Goal: Information Seeking & Learning: Check status

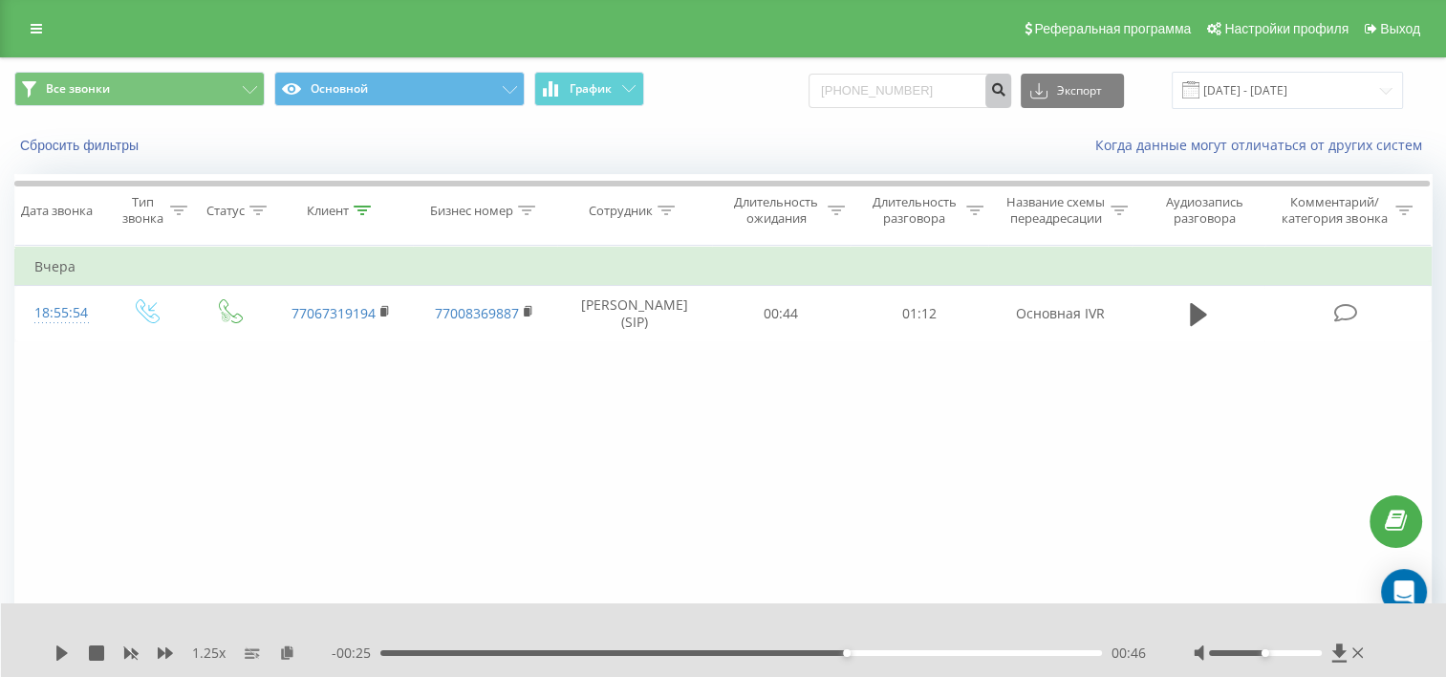
type input "[PHONE_NUMBER]"
click at [1006, 90] on icon "submit" at bounding box center [998, 86] width 16 height 11
click at [858, 92] on input "[PHONE_NUMBER]" at bounding box center [910, 91] width 203 height 34
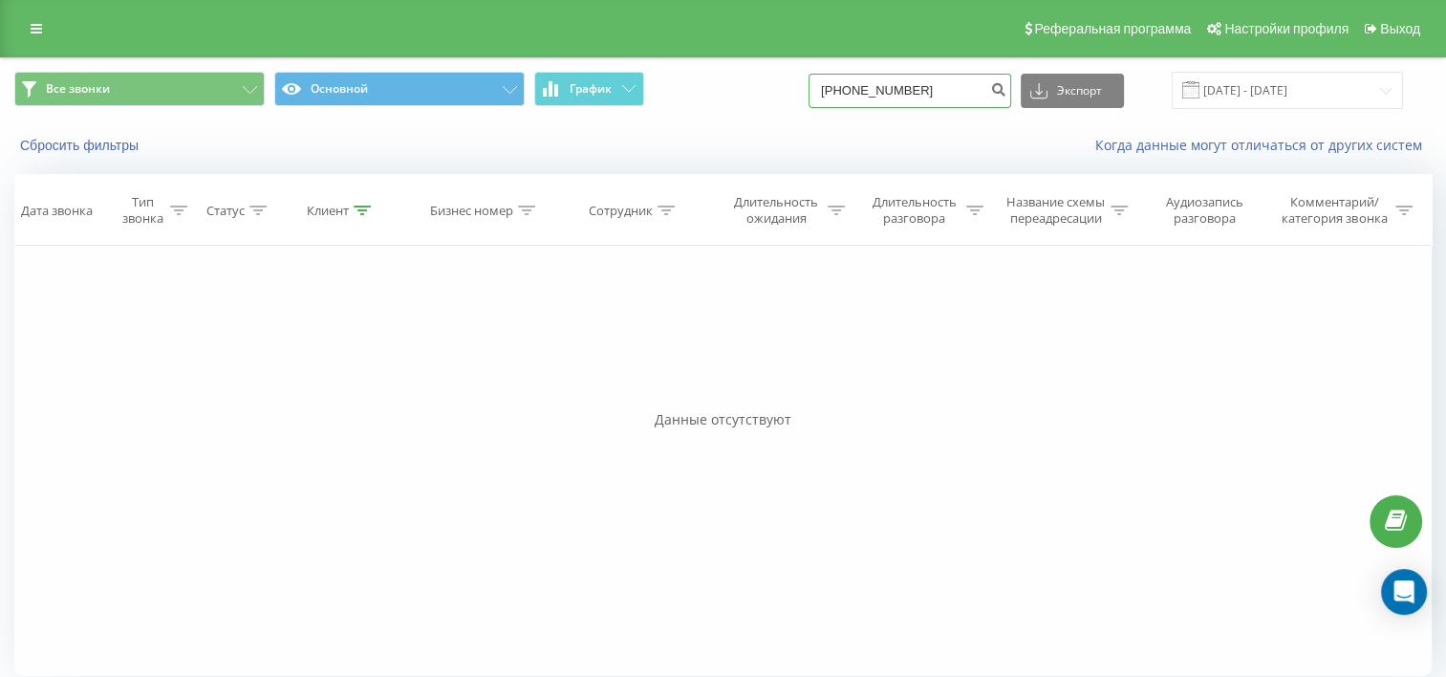
drag, startPoint x: 863, startPoint y: 91, endPoint x: 718, endPoint y: 100, distance: 145.6
click at [718, 100] on div "Все звонки Основной График +77074782187 Экспорт .csv .xls .xlsx 21.05.2025 - 21…" at bounding box center [722, 90] width 1417 height 37
type input "7074782187"
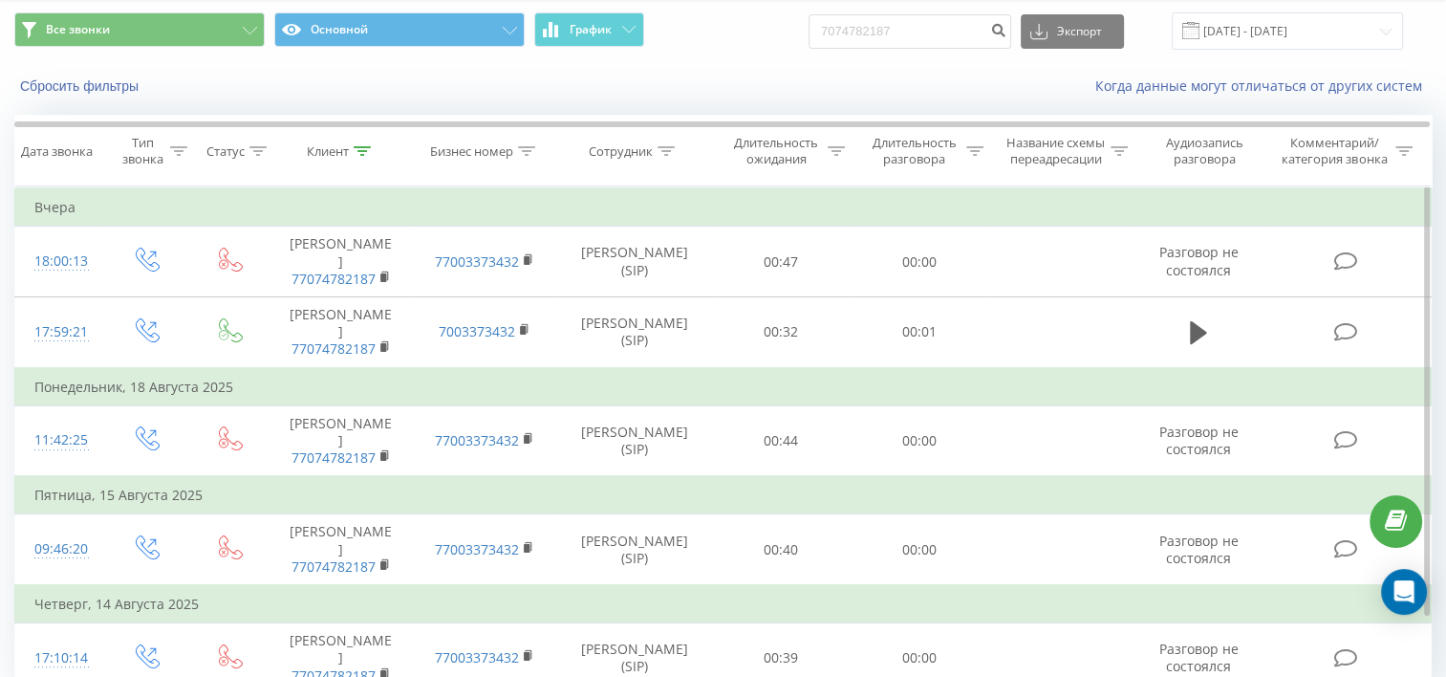
scroll to position [87, 0]
